Goal: Task Accomplishment & Management: Use online tool/utility

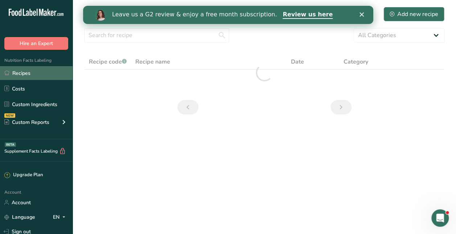
click at [28, 70] on link "Recipes" at bounding box center [36, 73] width 73 height 14
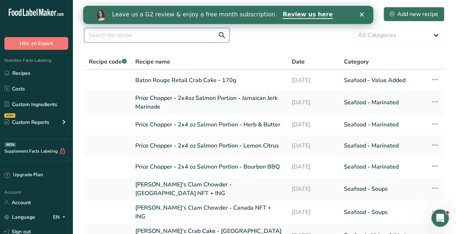
click at [164, 36] on input "text" at bounding box center [156, 35] width 145 height 15
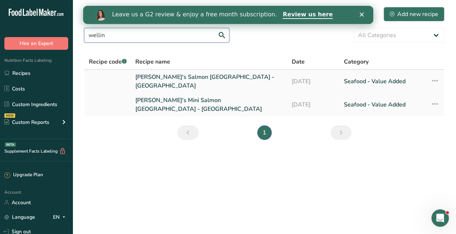
type input "wellin"
click at [175, 80] on link "[PERSON_NAME]'s Salmon [GEOGRAPHIC_DATA] - [GEOGRAPHIC_DATA]" at bounding box center [209, 81] width 148 height 17
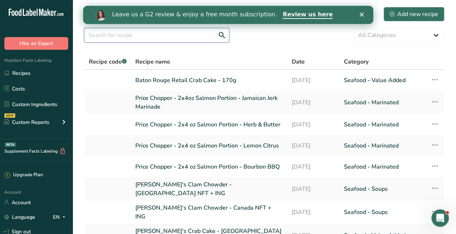
click at [188, 41] on input "text" at bounding box center [156, 35] width 145 height 15
type input "[GEOGRAPHIC_DATA]"
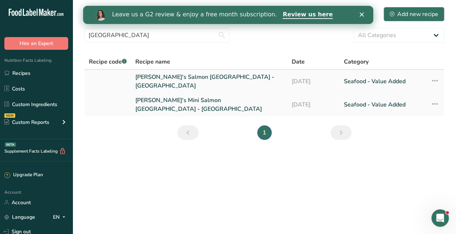
click at [224, 78] on link "[PERSON_NAME]'s Salmon [GEOGRAPHIC_DATA] - [GEOGRAPHIC_DATA]" at bounding box center [209, 81] width 148 height 17
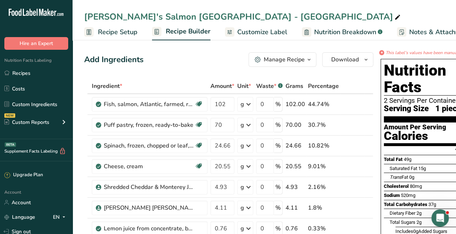
click at [104, 34] on span "Recipe Setup" at bounding box center [118, 32] width 40 height 10
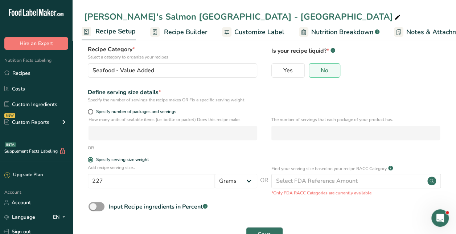
scroll to position [49, 0]
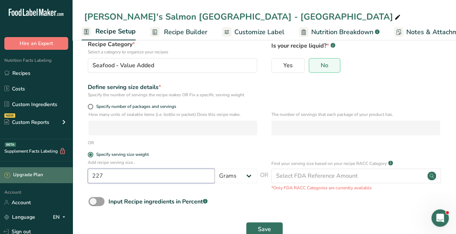
drag, startPoint x: 176, startPoint y: 179, endPoint x: 50, endPoint y: 175, distance: 126.5
click at [50, 175] on div ".a-20{fill:#fff;} Hire an Expert Nutrition Facts Labeling Recipes Costs Custom …" at bounding box center [228, 101] width 456 height 301
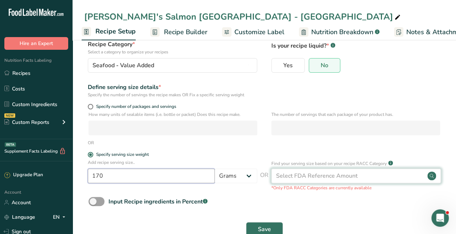
type input "170"
click at [320, 176] on div "Select FDA Reference Amount" at bounding box center [317, 175] width 82 height 9
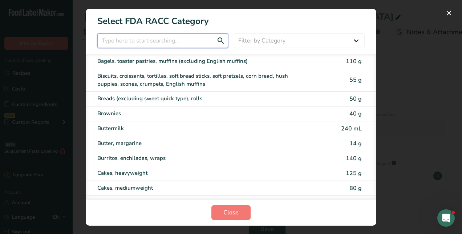
click at [198, 45] on input "RACC Category Selection Modal" at bounding box center [162, 40] width 131 height 15
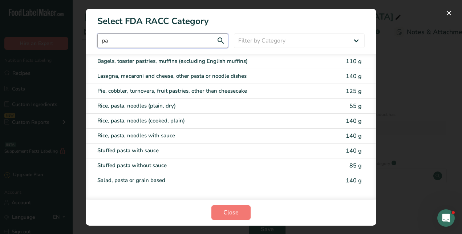
type input "p"
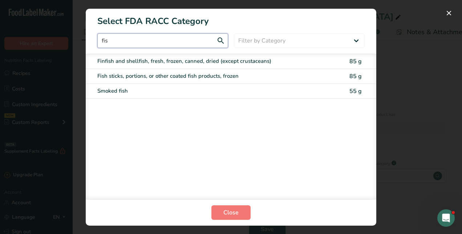
type input "fis"
click at [431, 45] on div "RACC Category Selection Modal" at bounding box center [231, 117] width 462 height 234
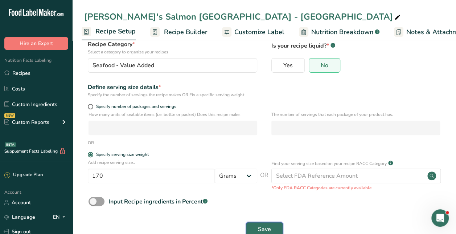
click at [269, 228] on span "Save" at bounding box center [264, 229] width 13 height 9
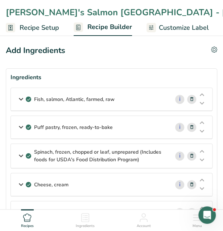
click at [125, 101] on div "Fish, salmon, Atlantic, farmed, raw" at bounding box center [90, 99] width 159 height 23
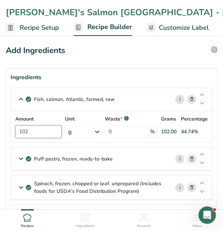
click at [45, 133] on input "102" at bounding box center [38, 131] width 46 height 13
type input "1"
type input "75"
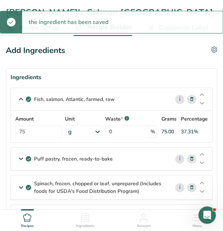
click at [141, 160] on div "Puff pastry, frozen, ready-to-bake" at bounding box center [90, 158] width 159 height 23
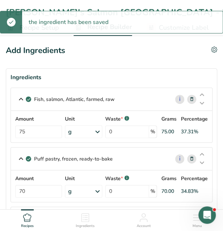
click at [148, 159] on div "Puff pastry, frozen, ready-to-bake" at bounding box center [90, 158] width 159 height 23
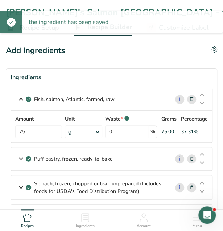
click at [74, 97] on p "Fish, salmon, Atlantic, farmed, raw" at bounding box center [74, 99] width 81 height 8
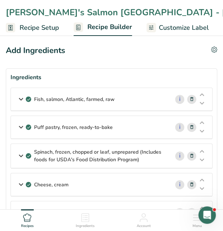
click at [88, 155] on p "Spinach, frozen, chopped or leaf, unprepared (Includes foods for USDA's Food Di…" at bounding box center [99, 155] width 130 height 15
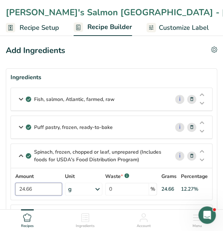
drag, startPoint x: 41, startPoint y: 188, endPoint x: 7, endPoint y: 185, distance: 33.6
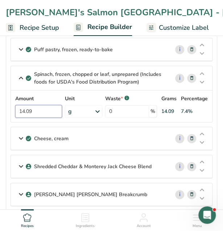
scroll to position [78, 0]
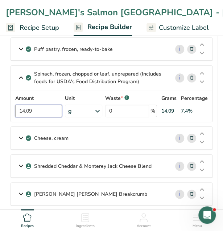
type input "14.09"
click at [109, 137] on div "Cheese, cream" at bounding box center [90, 138] width 159 height 23
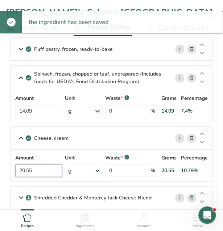
click at [44, 167] on input "20.55" at bounding box center [38, 170] width 47 height 13
type input "2"
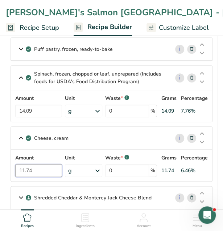
type input "11.74"
click at [111, 82] on div "Spinach, frozen, chopped or leaf, unprepared (Includes foods for USDA's Food Di…" at bounding box center [112, 93] width 202 height 57
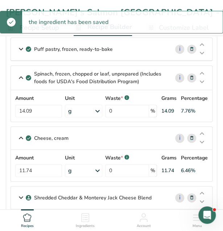
click at [119, 75] on p "Spinach, frozen, chopped or leaf, unprepared (Includes foods for USDA's Food Di…" at bounding box center [99, 77] width 130 height 15
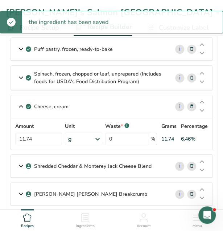
click at [57, 106] on p "Cheese, cream" at bounding box center [51, 107] width 34 height 8
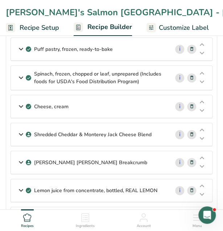
click at [60, 134] on p "Shredded Cheddar & Monterey Jack Cheese Blend" at bounding box center [93, 135] width 118 height 8
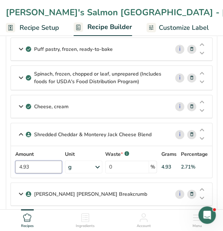
drag, startPoint x: 49, startPoint y: 167, endPoint x: -2, endPoint y: 160, distance: 51.6
type input "2"
type input "2.82"
click at [73, 106] on div "Cheese, cream" at bounding box center [90, 106] width 159 height 23
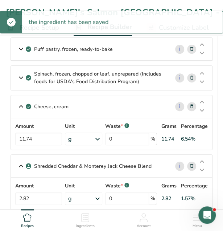
click at [46, 105] on p "Cheese, cream" at bounding box center [51, 107] width 34 height 8
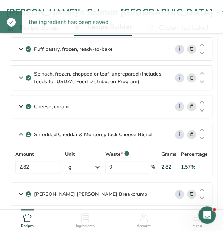
click at [44, 131] on p "Shredded Cheddar & Monterey Jack Cheese Blend" at bounding box center [93, 135] width 118 height 8
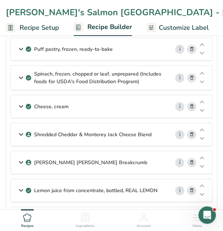
click at [44, 167] on div "[PERSON_NAME] [PERSON_NAME] Breakcrumb" at bounding box center [90, 162] width 159 height 23
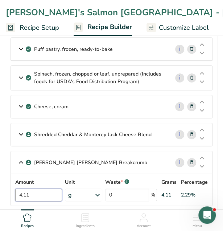
drag, startPoint x: 40, startPoint y: 189, endPoint x: 8, endPoint y: 185, distance: 31.9
click at [8, 185] on section "Ingredients Fish, salmon, Atlantic, farmed, raw i Amount 75 Unit g Portions 3 o…" at bounding box center [112, 223] width 212 height 467
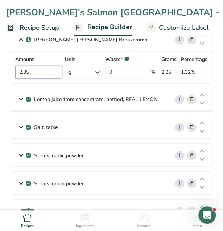
scroll to position [192, 0]
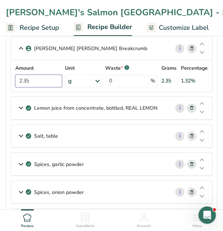
type input "2.35"
click at [110, 108] on p "Lemon juice from concentrate, bottled, REAL LEMON" at bounding box center [95, 108] width 123 height 8
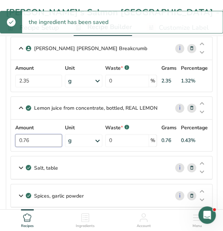
click at [36, 137] on input "0.76" at bounding box center [38, 140] width 47 height 13
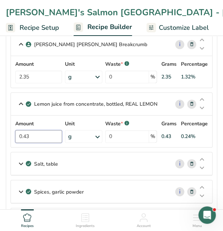
scroll to position [196, 0]
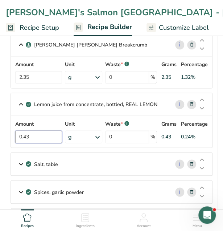
type input "0.43"
click at [75, 160] on div "Salt, table" at bounding box center [90, 164] width 159 height 23
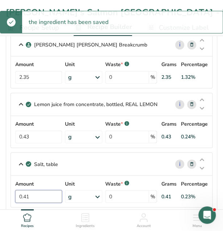
click at [44, 191] on input "0.41" at bounding box center [38, 196] width 47 height 13
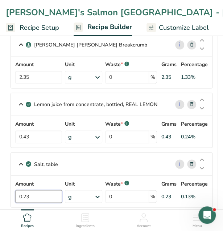
type input "0.23"
click at [51, 102] on div "Lemon juice from concentrate, bottled, REAL LEMON i Amount 0.43 Unit g Portions…" at bounding box center [112, 120] width 202 height 55
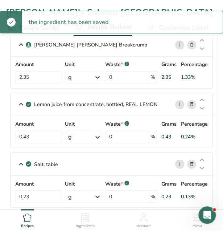
click at [51, 102] on p "Lemon juice from concentrate, bottled, REAL LEMON" at bounding box center [95, 105] width 123 height 8
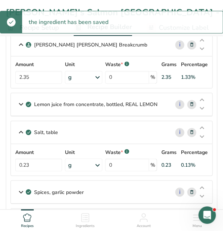
scroll to position [158, 0]
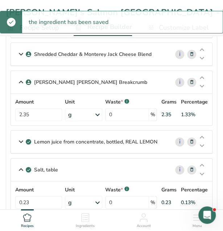
click at [58, 82] on p "[PERSON_NAME] [PERSON_NAME] Breakcrumb" at bounding box center [90, 82] width 113 height 8
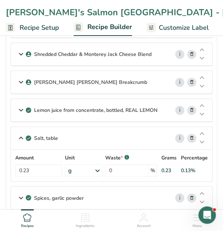
click at [47, 137] on p "Salt, table" at bounding box center [46, 138] width 24 height 8
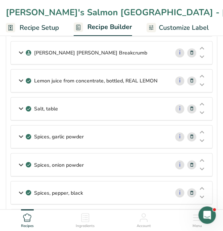
scroll to position [192, 0]
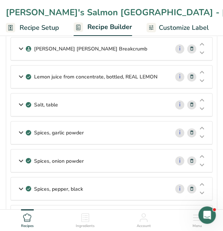
click at [79, 129] on p "Spices, garlic powder" at bounding box center [59, 133] width 50 height 8
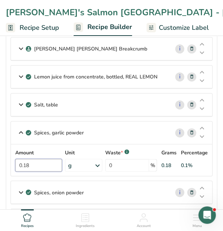
click at [51, 168] on input "0.18" at bounding box center [38, 165] width 47 height 13
type input "0.11"
click at [69, 105] on div "Salt, table" at bounding box center [90, 104] width 159 height 23
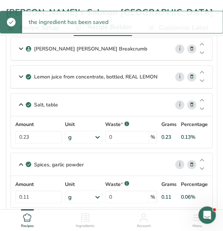
click at [43, 103] on p "Salt, table" at bounding box center [46, 105] width 24 height 8
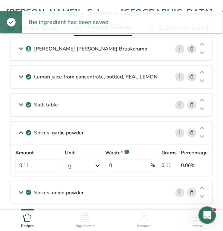
click at [43, 129] on p "Spices, garlic powder" at bounding box center [59, 133] width 50 height 8
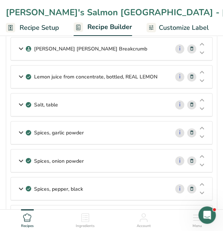
click at [67, 151] on div "Spices, onion powder" at bounding box center [90, 160] width 159 height 23
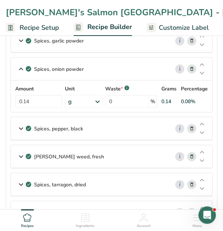
scroll to position [291, 0]
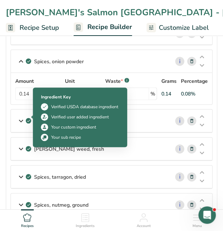
click at [37, 88] on div "Ingredient Key Verified USDA database ingredient Verified user added ingredient…" at bounding box center [80, 118] width 94 height 60
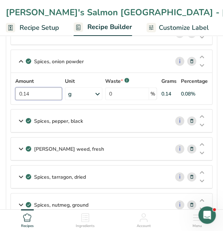
click at [25, 88] on input "0.14" at bounding box center [38, 93] width 47 height 13
type input "0.08"
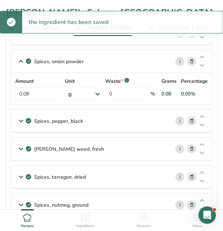
click at [45, 59] on p "Spices, onion powder" at bounding box center [59, 61] width 50 height 8
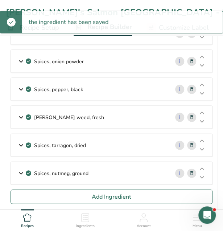
click at [43, 90] on div "Spices, pepper, black" at bounding box center [90, 89] width 159 height 23
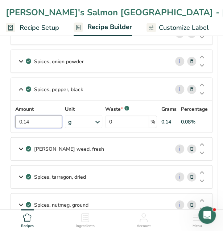
click at [37, 115] on input "0.14" at bounding box center [38, 121] width 47 height 13
type input "0.08"
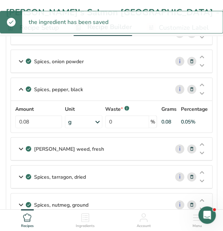
click at [35, 88] on p "Spices, pepper, black" at bounding box center [58, 89] width 49 height 8
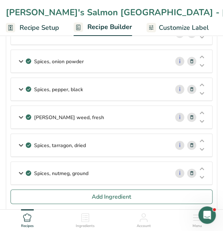
click at [61, 113] on p "[PERSON_NAME] weed, fresh" at bounding box center [69, 117] width 70 height 8
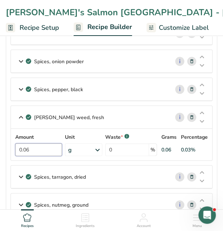
click at [44, 143] on input "0.06" at bounding box center [38, 149] width 47 height 13
type input "4"
type input "0.04"
click at [8, 95] on section "Ingredients Fish, salmon, Atlantic, farmed, raw i Amount 75 Unit g Portions 3 o…" at bounding box center [112, 10] width 212 height 467
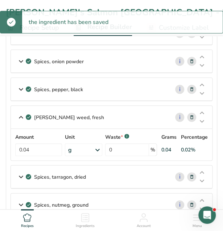
click at [43, 115] on p "[PERSON_NAME] weed, fresh" at bounding box center [69, 117] width 70 height 8
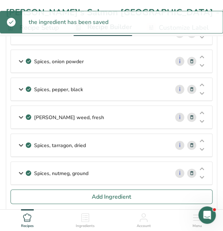
click at [38, 143] on p "Spices, tarragon, dried" at bounding box center [60, 145] width 52 height 8
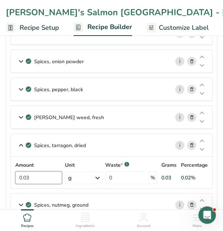
click at [34, 171] on input "0.03" at bounding box center [38, 177] width 47 height 13
type input "0.01"
click at [6, 148] on section "Ingredients Fish, salmon, Atlantic, farmed, raw i Amount 75 Unit g Portions 3 o…" at bounding box center [112, 10] width 212 height 467
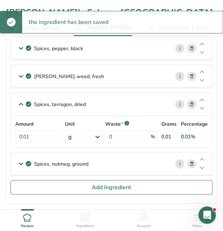
scroll to position [333, 0]
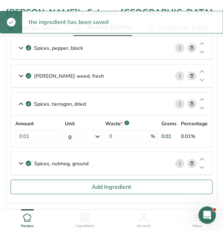
click at [62, 160] on p "Spices, nutmeg, ground" at bounding box center [61, 163] width 54 height 8
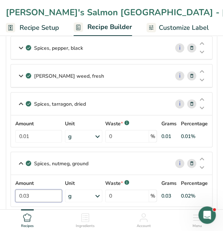
click at [52, 189] on input "0.03" at bounding box center [38, 195] width 47 height 13
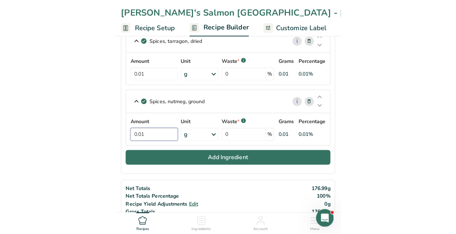
scroll to position [397, 0]
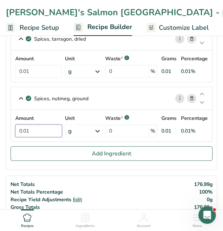
type input "0.01"
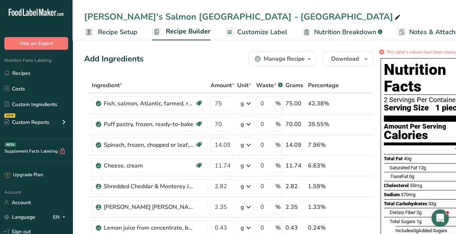
scroll to position [0, 0]
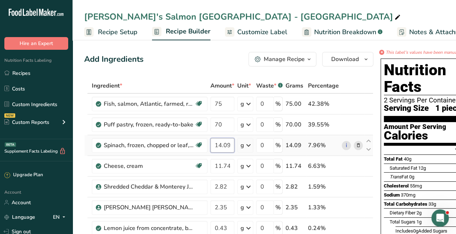
click at [227, 146] on input "14.09" at bounding box center [223, 145] width 24 height 15
type input "1"
type input "14.1"
click at [204, 63] on div "Add Ingredients Manage Recipe Delete Recipe Duplicate Recipe Scale Recipe Save …" at bounding box center [228, 59] width 289 height 15
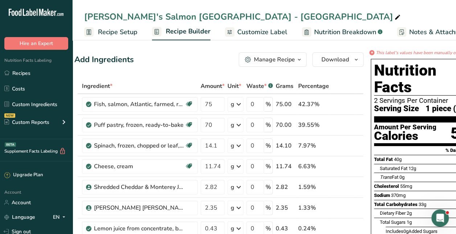
scroll to position [0, 9]
click at [180, 54] on div "Add Ingredients Manage Recipe Delete Recipe Duplicate Recipe Scale Recipe Save …" at bounding box center [219, 59] width 289 height 15
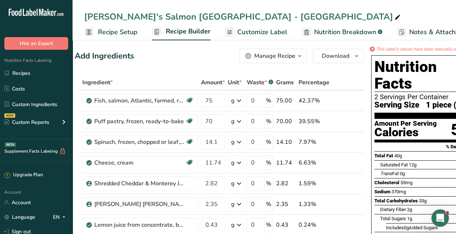
scroll to position [0, 0]
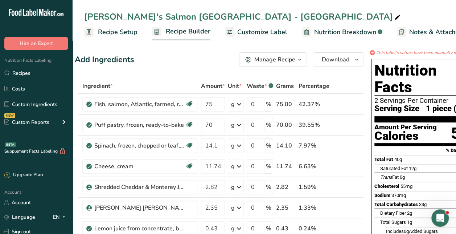
click at [236, 31] on link "Customize Label" at bounding box center [256, 32] width 62 height 16
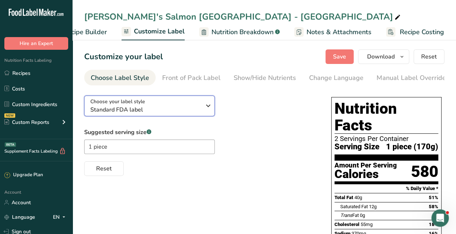
click at [127, 105] on span "Choose your label style" at bounding box center [117, 102] width 55 height 8
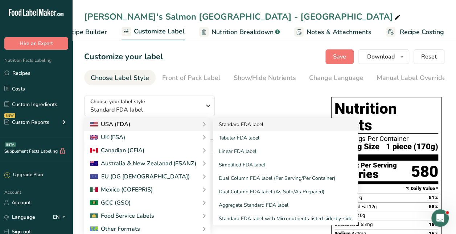
click at [243, 126] on link "Standard FDA label" at bounding box center [285, 124] width 145 height 13
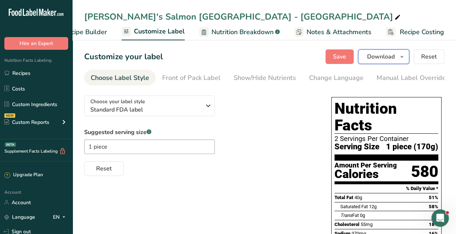
click at [402, 57] on icon "button" at bounding box center [402, 56] width 6 height 9
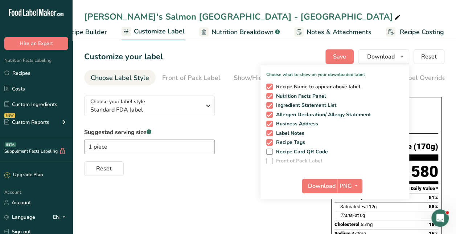
click at [304, 88] on span "Recipe Name to appear above label" at bounding box center [317, 87] width 88 height 7
click at [271, 88] on input "Recipe Name to appear above label" at bounding box center [269, 86] width 5 height 5
checkbox input "false"
click at [300, 105] on span "Ingredient Statement List" at bounding box center [305, 105] width 64 height 7
click at [271, 105] on input "Ingredient Statement List" at bounding box center [269, 105] width 5 height 5
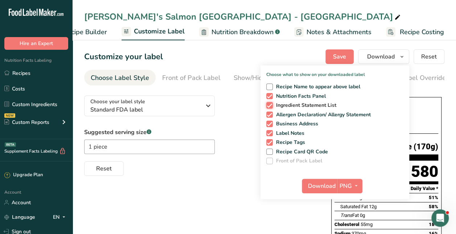
checkbox input "false"
click at [299, 113] on span "Allergen Declaration/ Allergy Statement" at bounding box center [322, 114] width 98 height 7
click at [271, 113] on input "Allergen Declaration/ Allergy Statement" at bounding box center [269, 114] width 5 height 5
checkbox input "false"
click at [294, 122] on span "Business Address" at bounding box center [296, 124] width 46 height 7
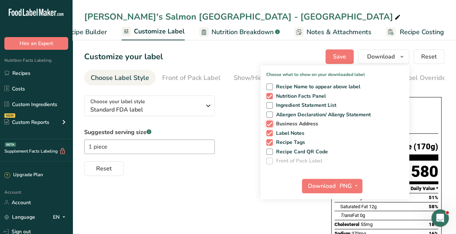
click at [271, 122] on input "Business Address" at bounding box center [269, 123] width 5 height 5
checkbox input "false"
click at [291, 130] on span "Label Notes" at bounding box center [289, 133] width 32 height 7
click at [271, 131] on input "Label Notes" at bounding box center [269, 133] width 5 height 5
checkbox input "false"
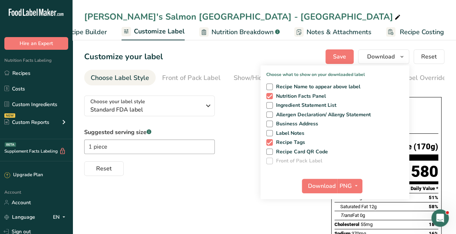
click at [290, 139] on div "Recipe Name to appear above label Nutrition Facts Panel Ingredient Statement Li…" at bounding box center [335, 123] width 149 height 84
click at [288, 142] on span "Recipe Tags" at bounding box center [289, 142] width 33 height 7
click at [271, 142] on input "Recipe Tags" at bounding box center [269, 142] width 5 height 5
checkbox input "false"
click at [330, 185] on span "Download" at bounding box center [322, 186] width 28 height 9
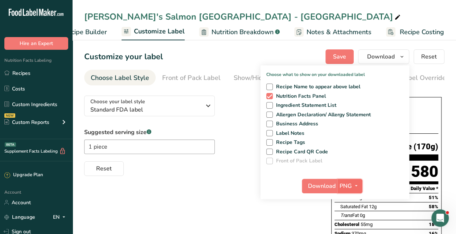
click at [358, 184] on icon "button" at bounding box center [357, 185] width 6 height 9
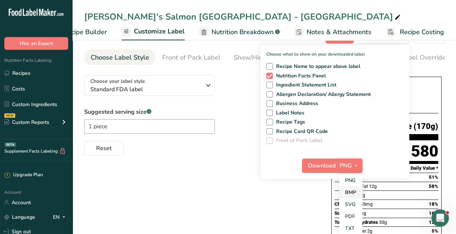
scroll to position [36, 0]
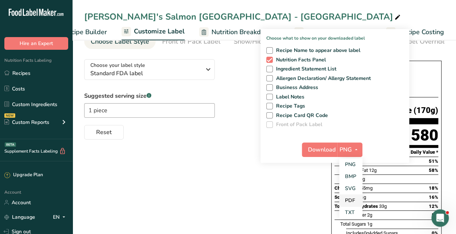
click at [357, 201] on link "PDF" at bounding box center [351, 200] width 23 height 12
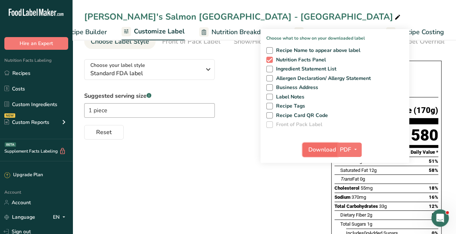
click at [317, 148] on span "Download" at bounding box center [323, 149] width 28 height 9
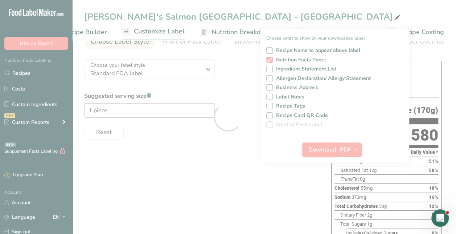
scroll to position [0, 0]
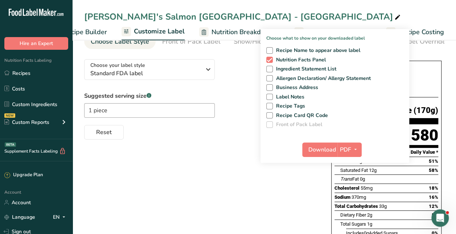
click at [230, 215] on div "Choose your label style Standard FDA label USA (FDA) Standard FDA label Tabular…" at bounding box center [264, 227] width 361 height 349
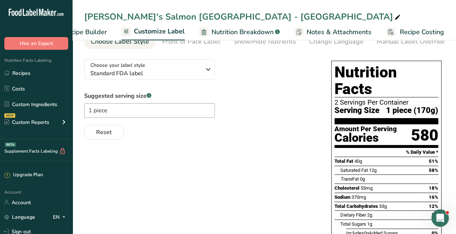
click at [231, 177] on div "Choose your label style Standard FDA label USA (FDA) Standard FDA label Tabular…" at bounding box center [264, 227] width 361 height 349
click at [184, 145] on div "Choose your label style Standard FDA label USA (FDA) Standard FDA label Tabular…" at bounding box center [264, 227] width 361 height 349
click at [38, 71] on link "Recipes" at bounding box center [36, 73] width 73 height 14
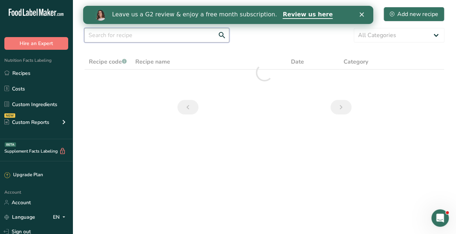
click at [145, 33] on input "text" at bounding box center [156, 35] width 145 height 15
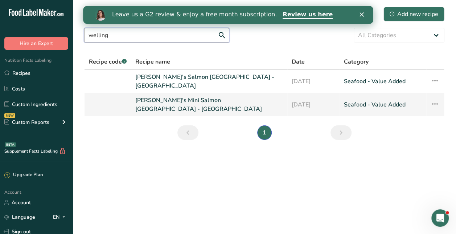
type input "welling"
click at [235, 102] on link "[PERSON_NAME]'s Mini Salmon [GEOGRAPHIC_DATA] - [GEOGRAPHIC_DATA]" at bounding box center [209, 104] width 148 height 17
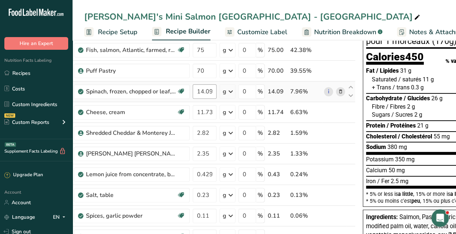
scroll to position [54, 0]
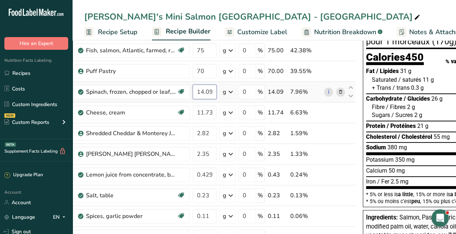
click at [205, 92] on input "14.09" at bounding box center [205, 92] width 24 height 15
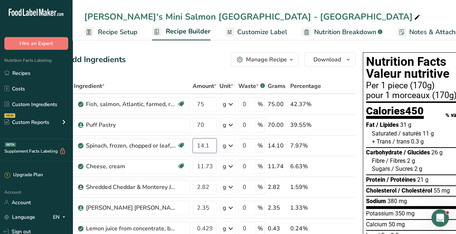
type input "14.1"
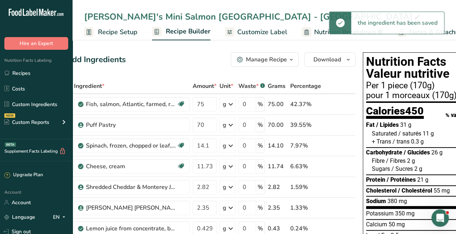
click at [248, 34] on span "Customize Label" at bounding box center [262, 32] width 50 height 10
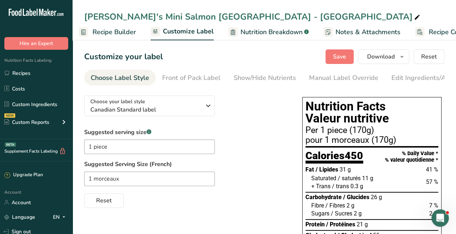
scroll to position [0, 102]
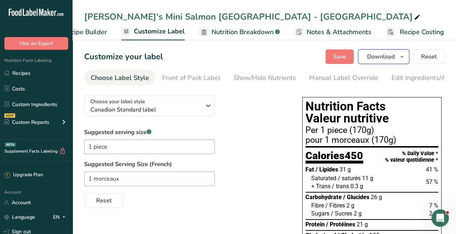
click at [387, 60] on span "Download" at bounding box center [381, 56] width 28 height 9
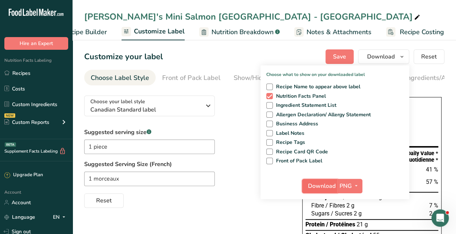
click at [326, 185] on span "Download" at bounding box center [322, 186] width 28 height 9
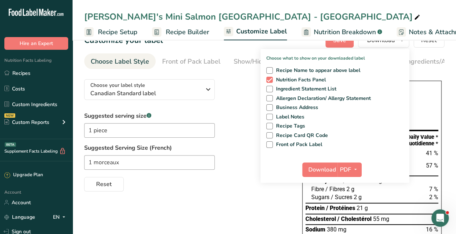
scroll to position [0, 102]
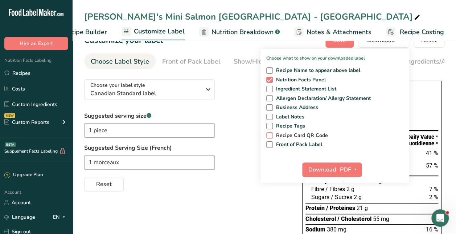
click at [360, 137] on label "Recipe Card QR Code" at bounding box center [334, 135] width 135 height 7
click at [271, 137] on input "Recipe Card QR Code" at bounding box center [269, 135] width 5 height 5
checkbox input "true"
click at [295, 77] on span "Nutrition Facts Panel" at bounding box center [299, 80] width 53 height 7
click at [271, 77] on input "Nutrition Facts Panel" at bounding box center [269, 79] width 5 height 5
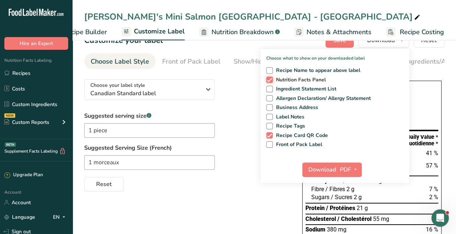
checkbox input "false"
click at [290, 134] on span "Recipe Card QR Code" at bounding box center [301, 135] width 56 height 7
click at [271, 134] on input "Recipe Card QR Code" at bounding box center [269, 135] width 5 height 5
checkbox input "false"
click at [289, 141] on span "Front of Pack Label" at bounding box center [298, 144] width 50 height 7
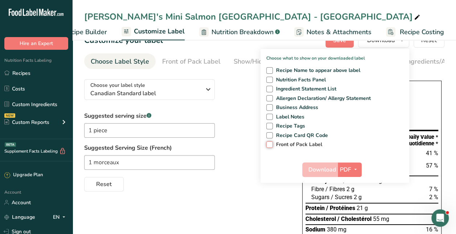
click at [271, 142] on input "Front of Pack Label" at bounding box center [269, 144] width 5 height 5
checkbox input "true"
click at [355, 169] on icon "button" at bounding box center [356, 169] width 6 height 9
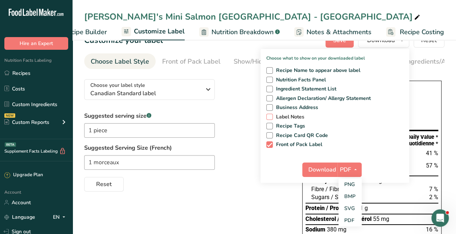
click at [370, 119] on label "Label Notes" at bounding box center [334, 117] width 135 height 7
click at [271, 119] on input "Label Notes" at bounding box center [269, 116] width 5 height 5
click at [302, 114] on span "Label Notes" at bounding box center [289, 117] width 32 height 7
click at [271, 114] on input "Label Notes" at bounding box center [269, 116] width 5 height 5
checkbox input "false"
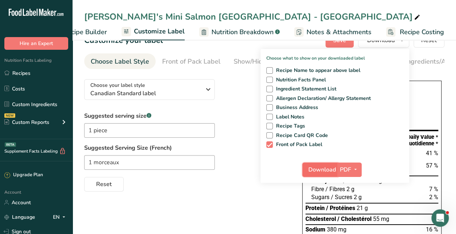
click at [322, 167] on span "Download" at bounding box center [323, 169] width 28 height 9
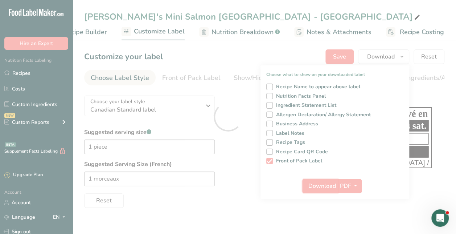
scroll to position [0, 0]
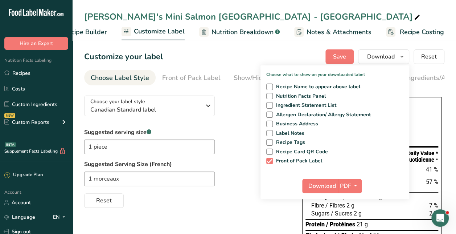
click at [250, 196] on div "Reset" at bounding box center [186, 198] width 204 height 17
